Goal: Information Seeking & Learning: Learn about a topic

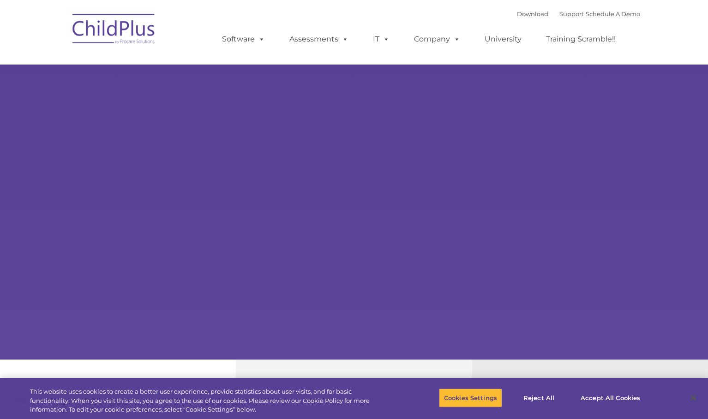
select select "MEDIUM"
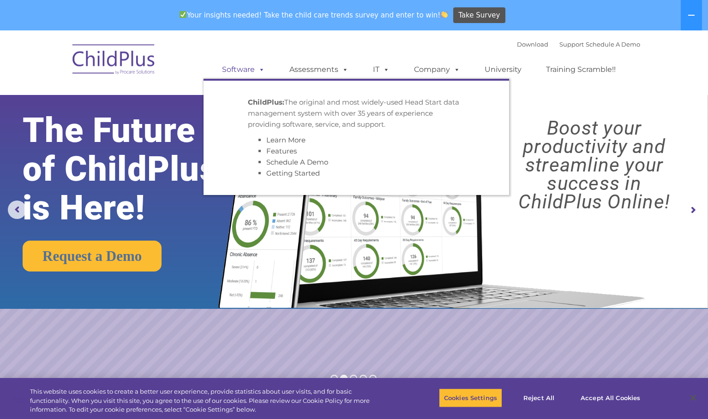
click at [260, 65] on span at bounding box center [260, 69] width 10 height 9
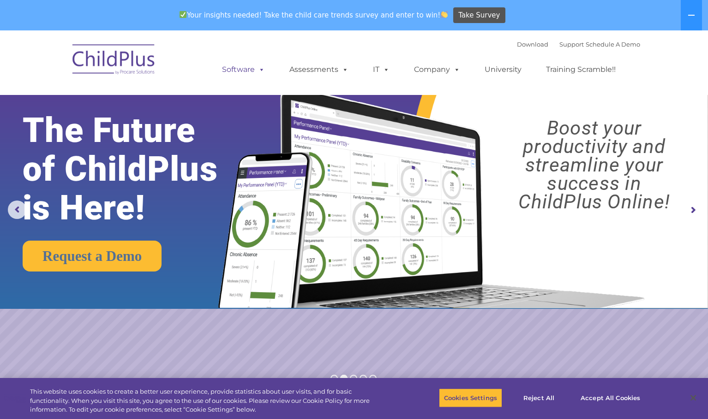
click at [261, 70] on span at bounding box center [260, 69] width 10 height 9
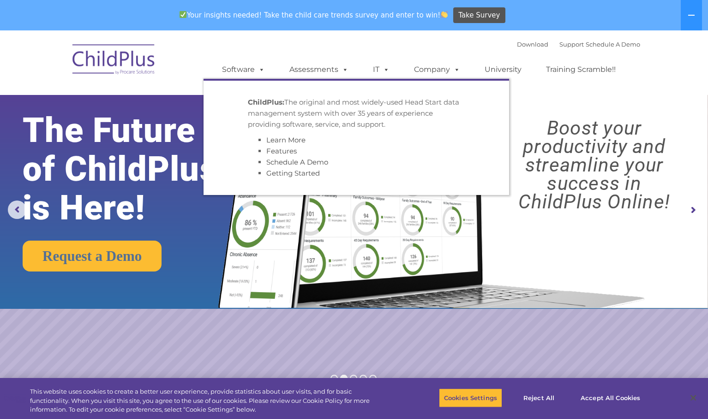
click at [259, 100] on strong "ChildPlus:" at bounding box center [266, 102] width 36 height 9
click at [281, 148] on link "Features" at bounding box center [281, 151] width 30 height 9
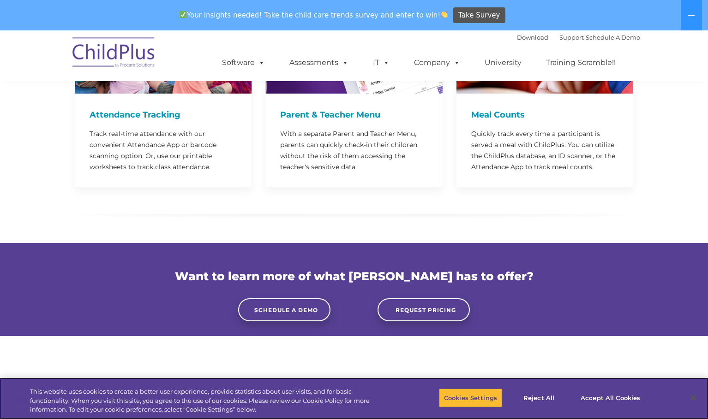
scroll to position [2418, 0]
